Goal: Task Accomplishment & Management: Use online tool/utility

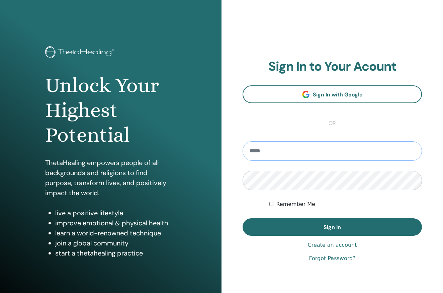
type input "**********"
click at [332, 227] on button "Sign In" at bounding box center [332, 226] width 179 height 17
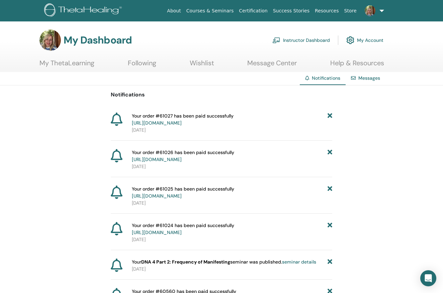
click at [289, 41] on link "Instructor Dashboard" at bounding box center [302, 40] width 58 height 15
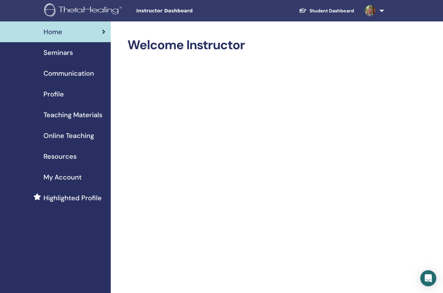
click at [64, 56] on span "Seminars" at bounding box center [58, 53] width 29 height 10
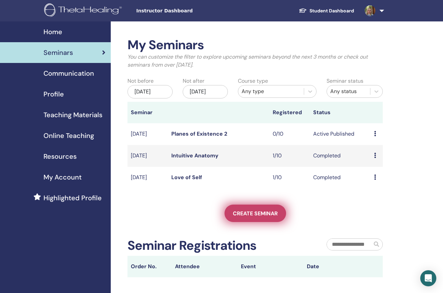
click at [256, 217] on span "Create seminar" at bounding box center [255, 213] width 45 height 7
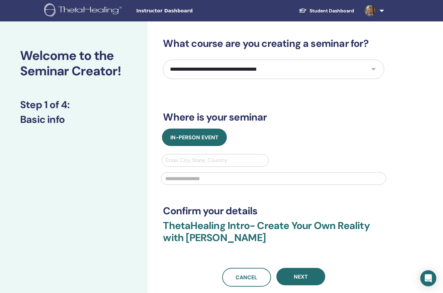
click at [98, 12] on img at bounding box center [84, 10] width 80 height 15
